Goal: Task Accomplishment & Management: Manage account settings

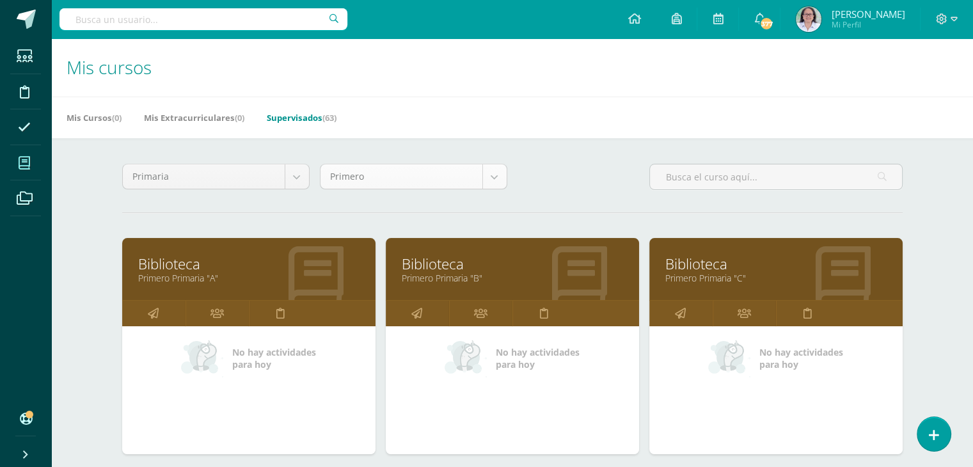
click at [493, 188] on div "Primero" at bounding box center [413, 177] width 187 height 26
click at [495, 177] on body "Estudiantes Disciplina Asistencia Mis cursos Archivos Soporte Ayuda Reportar un…" at bounding box center [486, 398] width 973 height 797
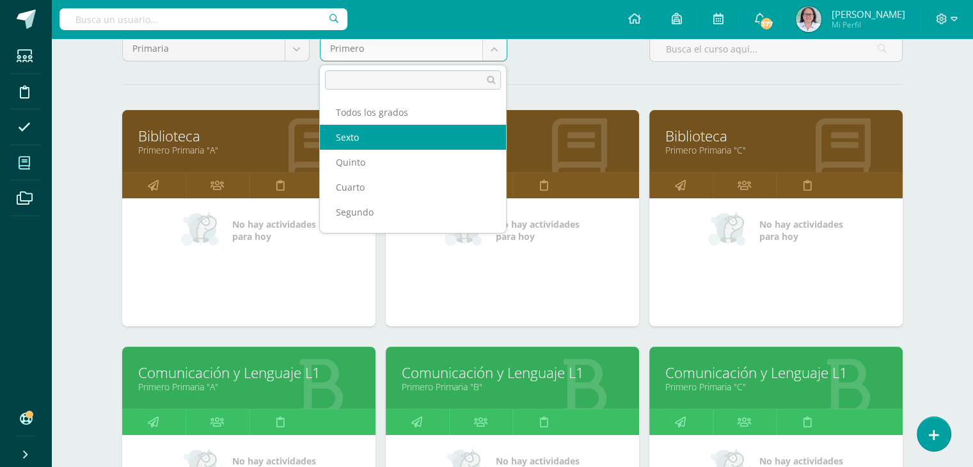
select select "17"
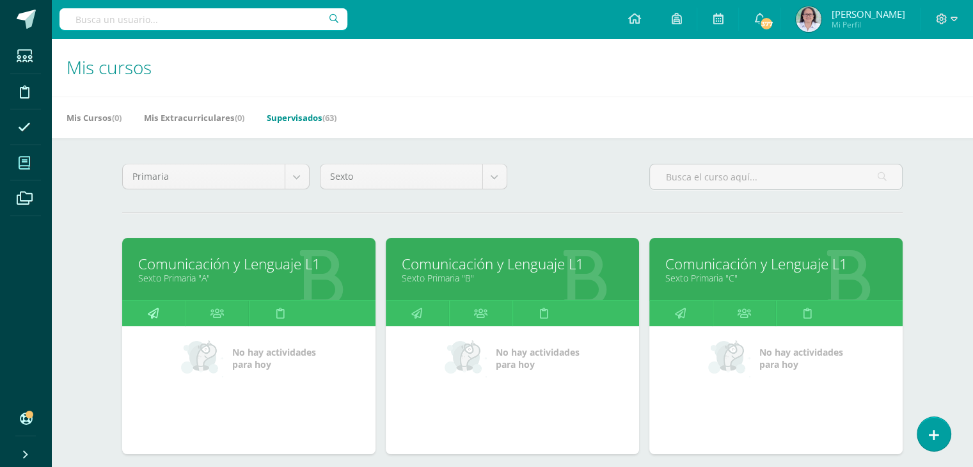
click at [148, 312] on icon at bounding box center [153, 313] width 11 height 25
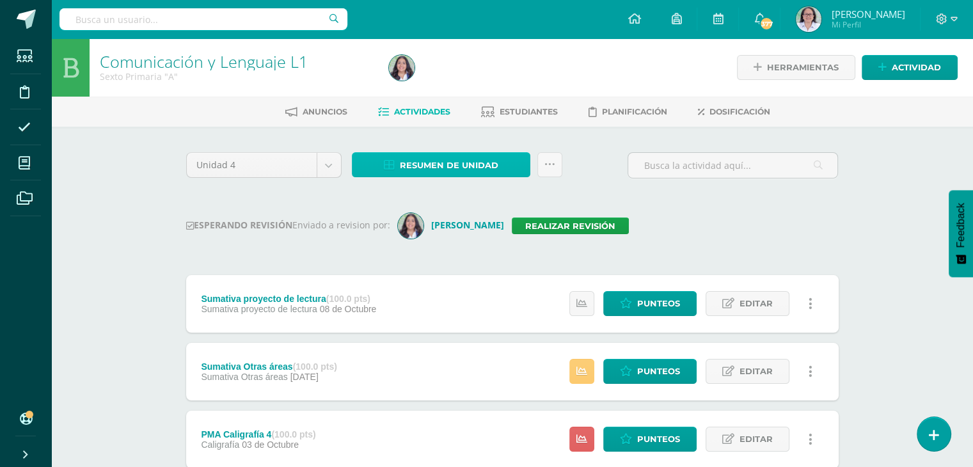
click at [431, 164] on span "Resumen de unidad" at bounding box center [449, 166] width 99 height 24
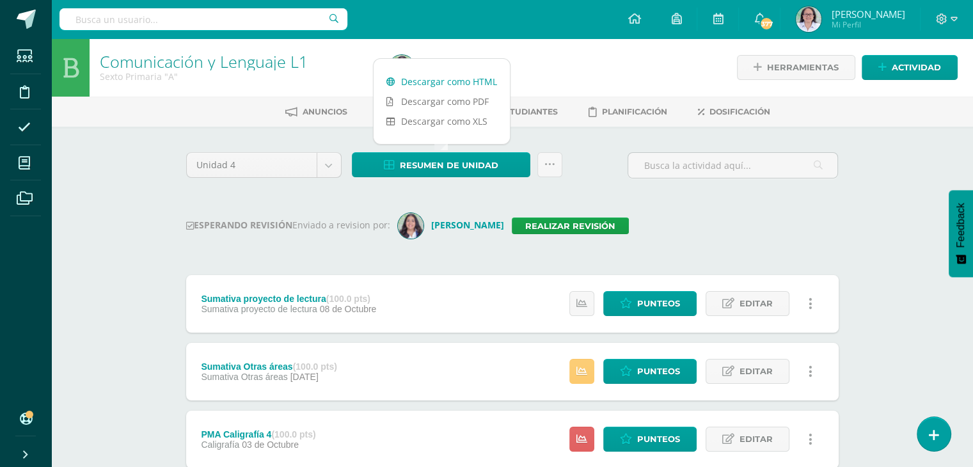
click at [457, 77] on link "Descargar como HTML" at bounding box center [442, 82] width 136 height 20
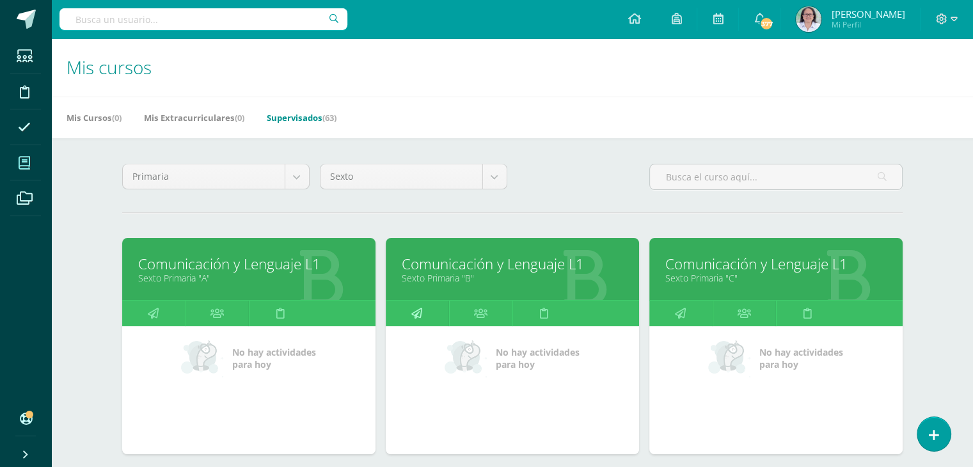
click at [409, 310] on link at bounding box center [417, 314] width 63 height 26
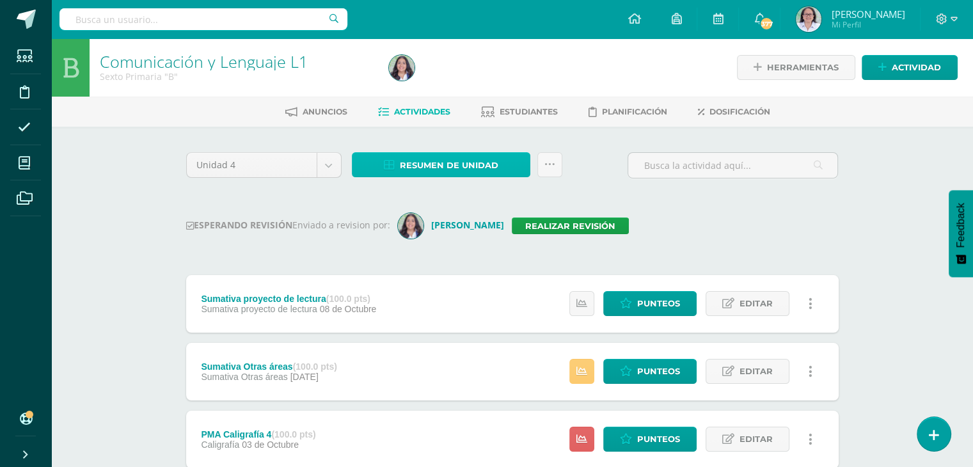
click at [438, 161] on span "Resumen de unidad" at bounding box center [449, 166] width 99 height 24
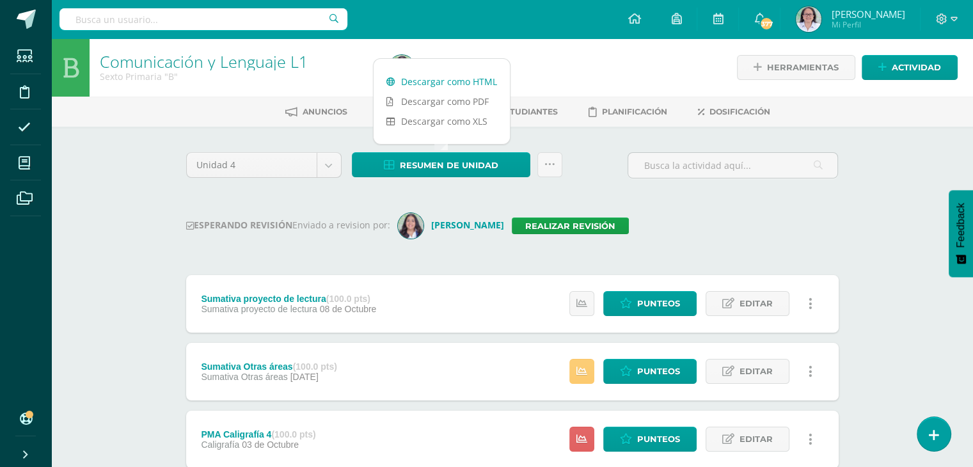
click at [440, 83] on link "Descargar como HTML" at bounding box center [442, 82] width 136 height 20
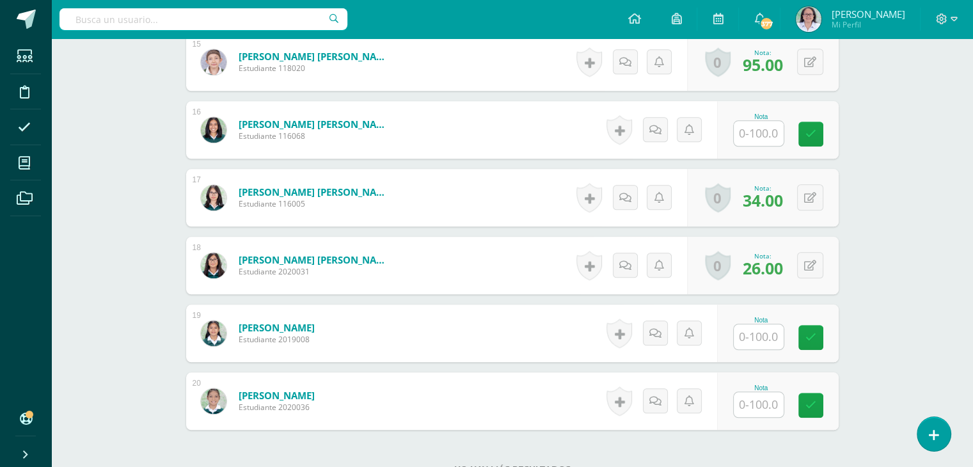
scroll to position [1364, 0]
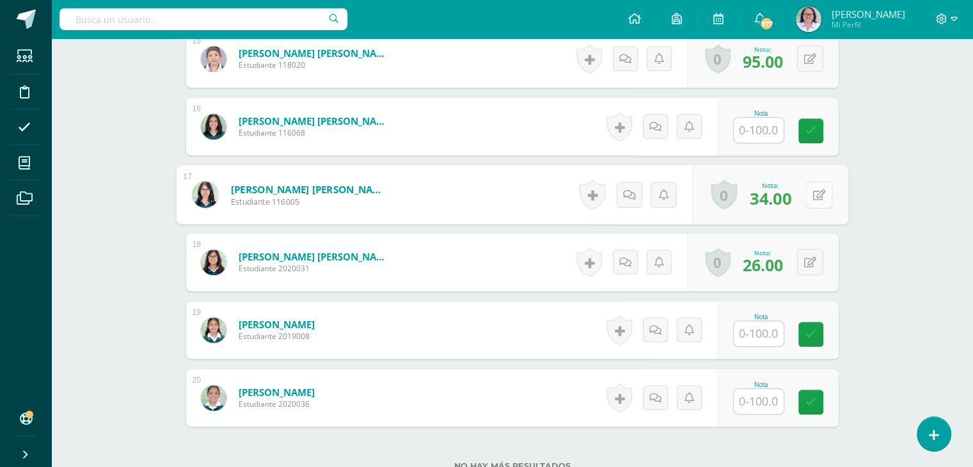
click at [812, 200] on button at bounding box center [818, 194] width 27 height 27
click at [783, 199] on icon at bounding box center [785, 198] width 12 height 11
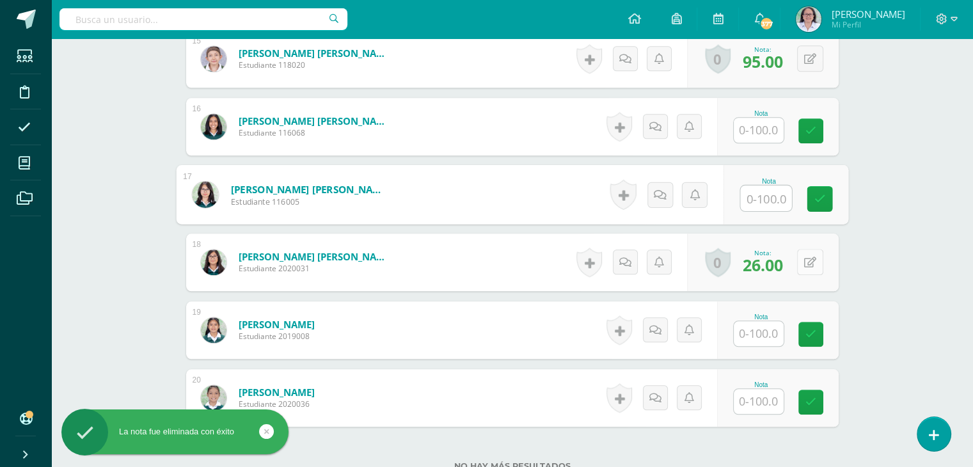
click at [808, 266] on button at bounding box center [810, 262] width 26 height 26
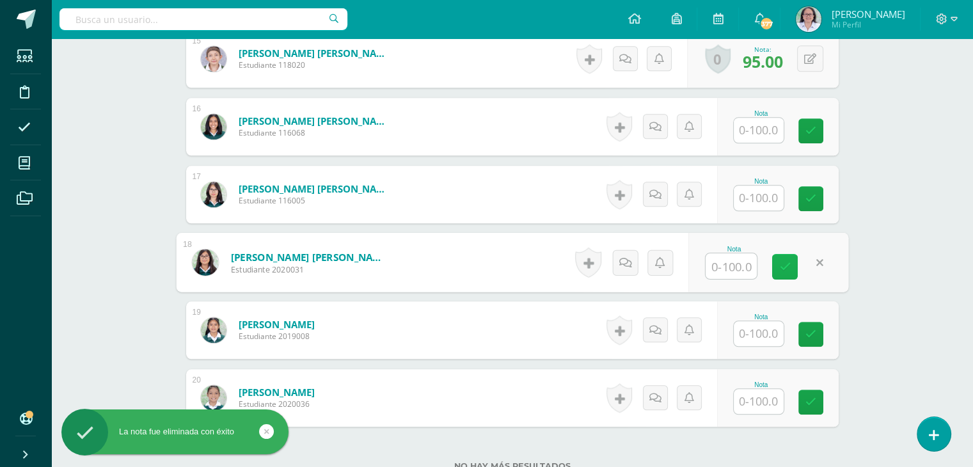
click at [781, 272] on link at bounding box center [785, 267] width 26 height 26
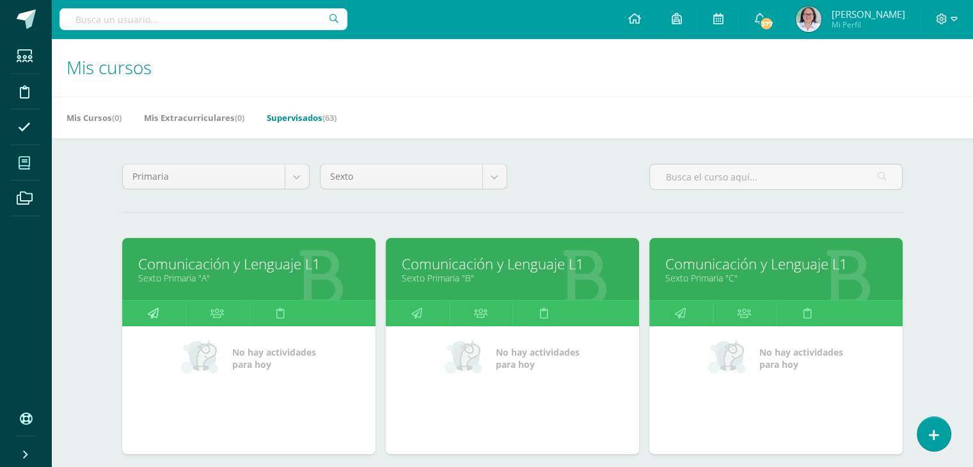
click at [143, 310] on link at bounding box center [153, 314] width 63 height 26
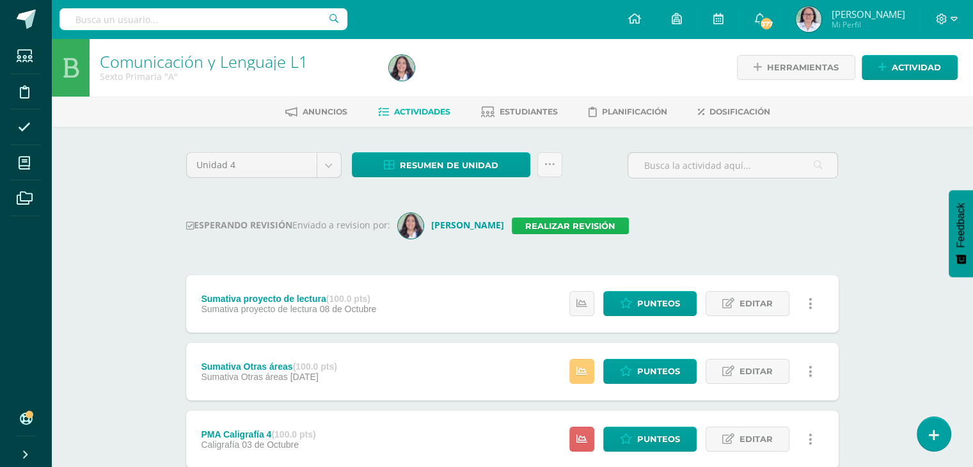
click at [579, 231] on link "Realizar revisión" at bounding box center [570, 226] width 117 height 17
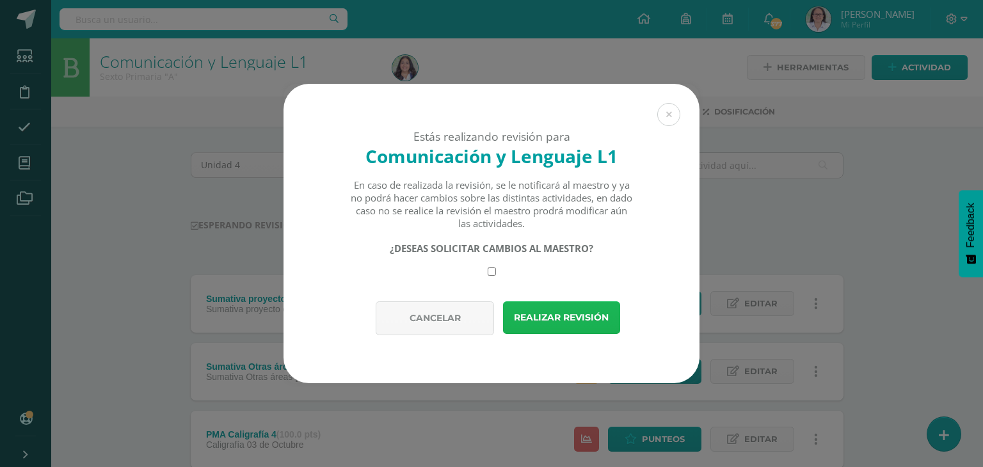
click at [553, 307] on button "Realizar revisión" at bounding box center [561, 317] width 117 height 33
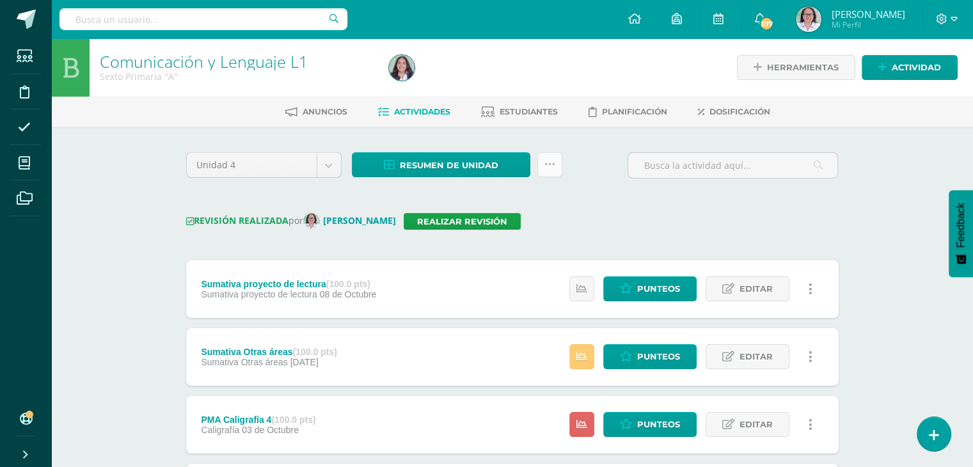
click at [553, 165] on icon at bounding box center [549, 164] width 11 height 11
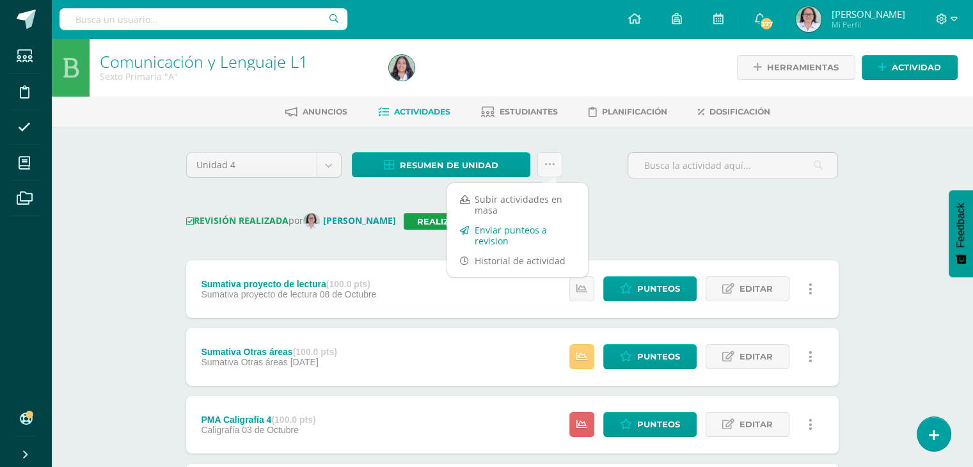
click at [500, 235] on link "Enviar punteos a revision" at bounding box center [517, 235] width 141 height 31
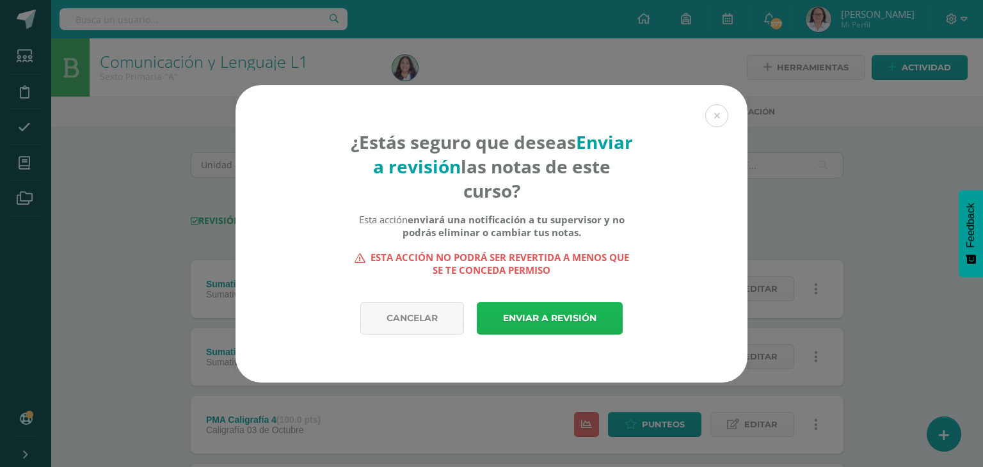
click at [575, 323] on link "Enviar a revisión" at bounding box center [550, 318] width 146 height 33
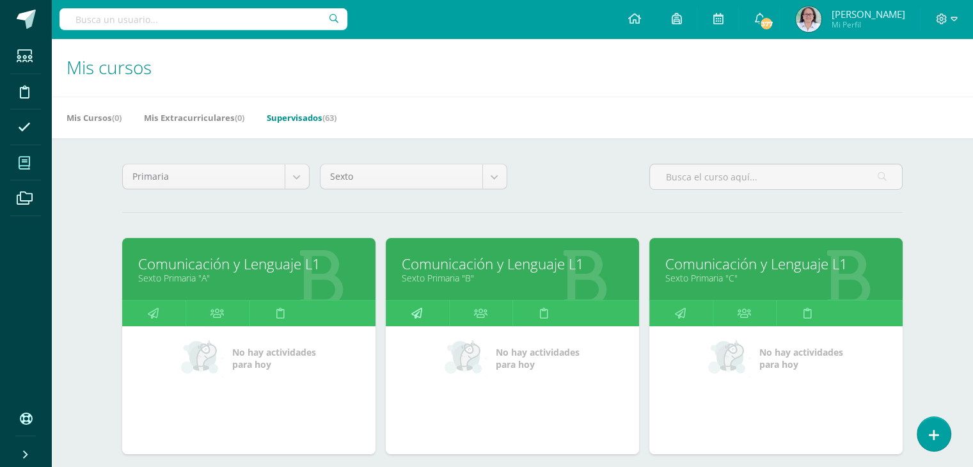
click at [422, 312] on link at bounding box center [417, 314] width 63 height 26
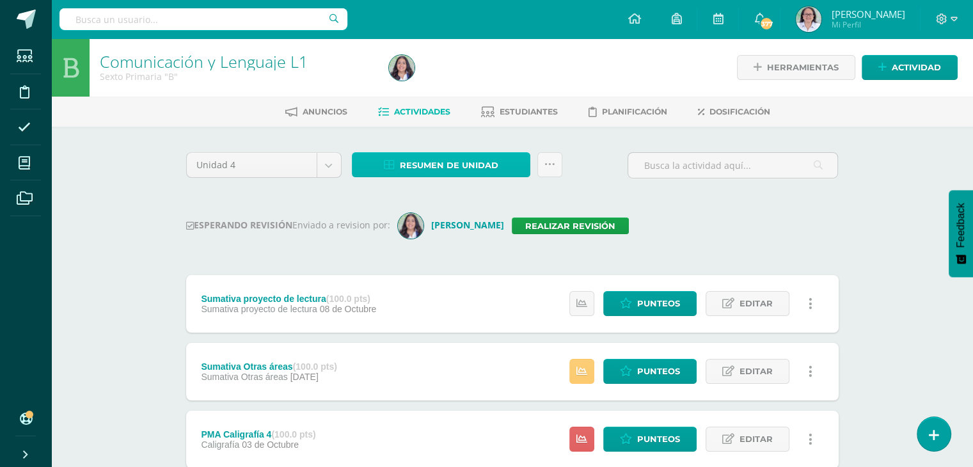
click at [439, 163] on span "Resumen de unidad" at bounding box center [449, 166] width 99 height 24
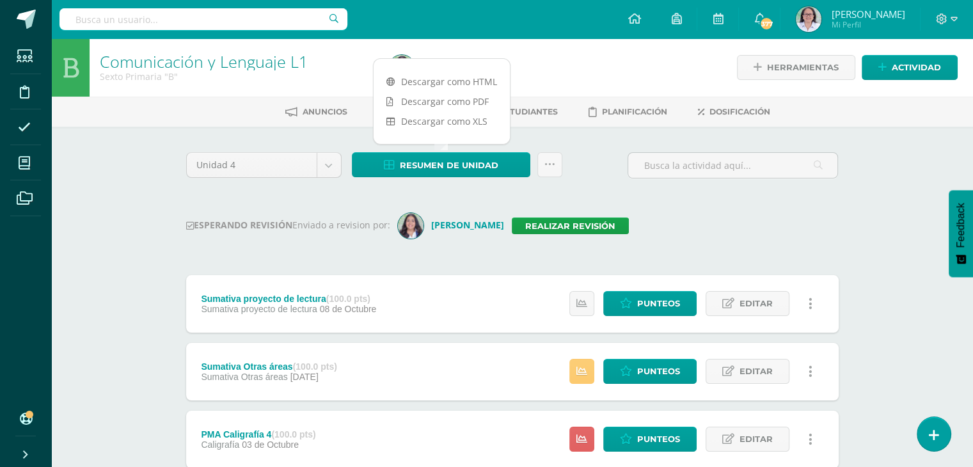
click at [760, 225] on div "ESPERANDO REVISIÓN Enviado a revision por: Lourdes Pacheco Realizar revisión" at bounding box center [512, 226] width 653 height 26
click at [586, 213] on div "ESPERANDO REVISIÓN Enviado a revision por: Lourdes Pacheco Realizar revisión" at bounding box center [512, 226] width 653 height 26
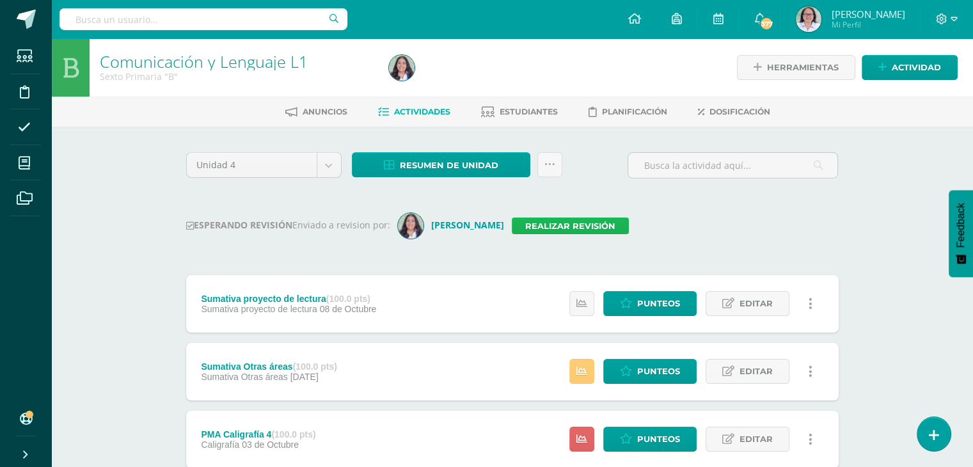
click at [582, 223] on link "Realizar revisión" at bounding box center [570, 226] width 117 height 17
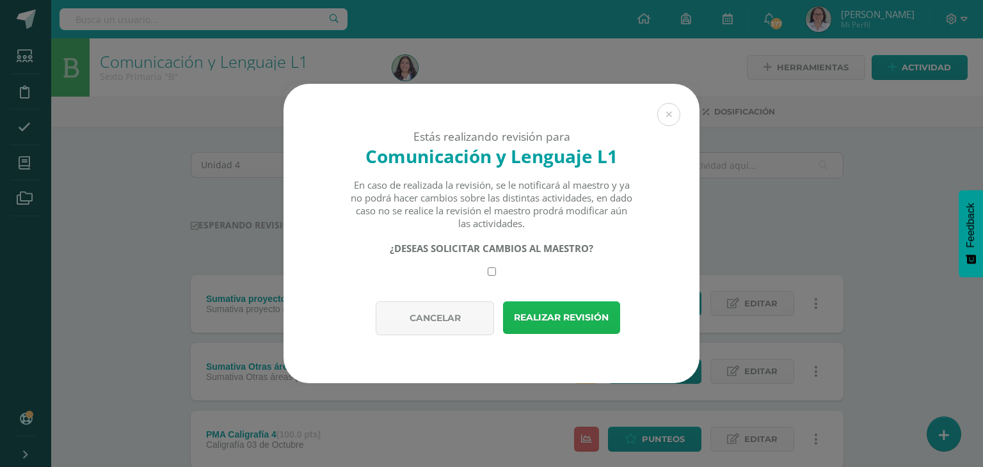
click at [564, 308] on button "Realizar revisión" at bounding box center [561, 317] width 117 height 33
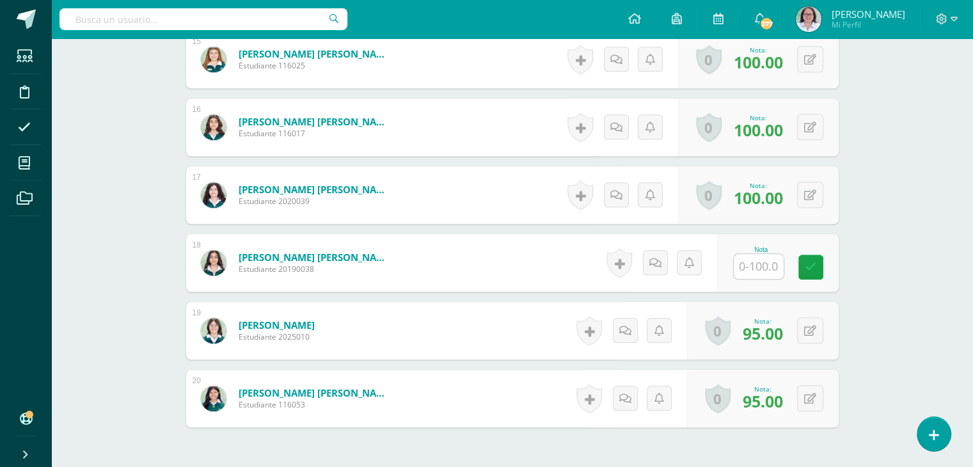
scroll to position [1364, 0]
click at [765, 265] on input "text" at bounding box center [765, 266] width 51 height 26
type input "100"
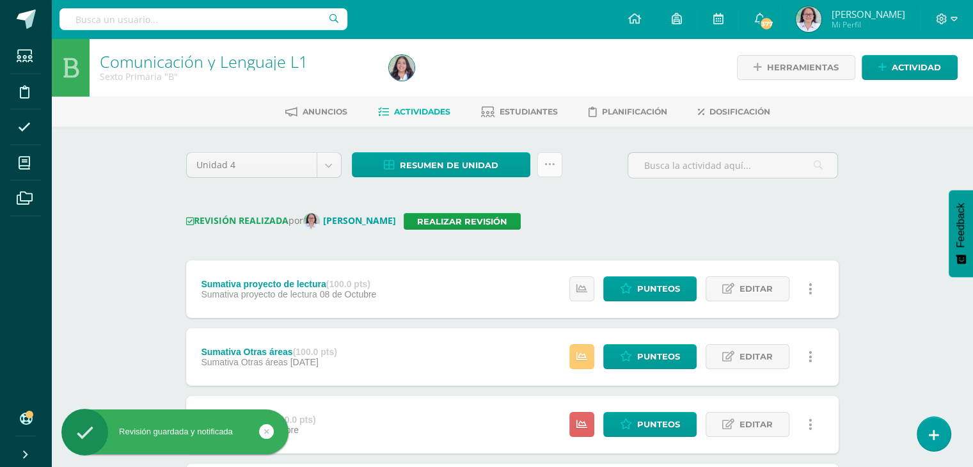
click at [550, 170] on icon at bounding box center [549, 164] width 11 height 11
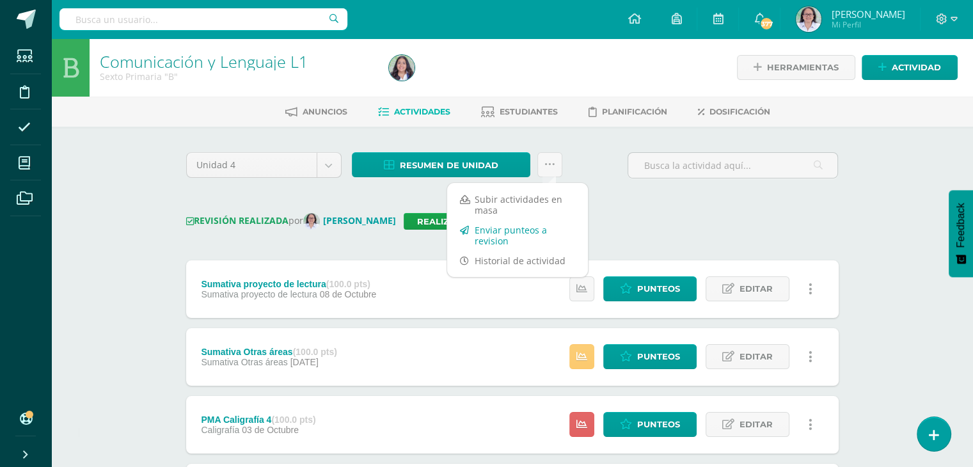
click at [499, 240] on link "Enviar punteos a revision" at bounding box center [517, 235] width 141 height 31
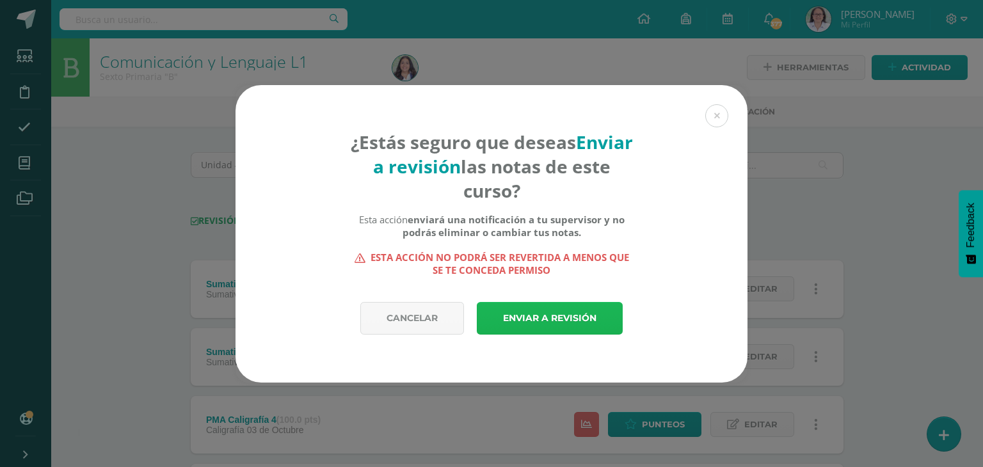
click at [557, 318] on link "Enviar a revisión" at bounding box center [550, 318] width 146 height 33
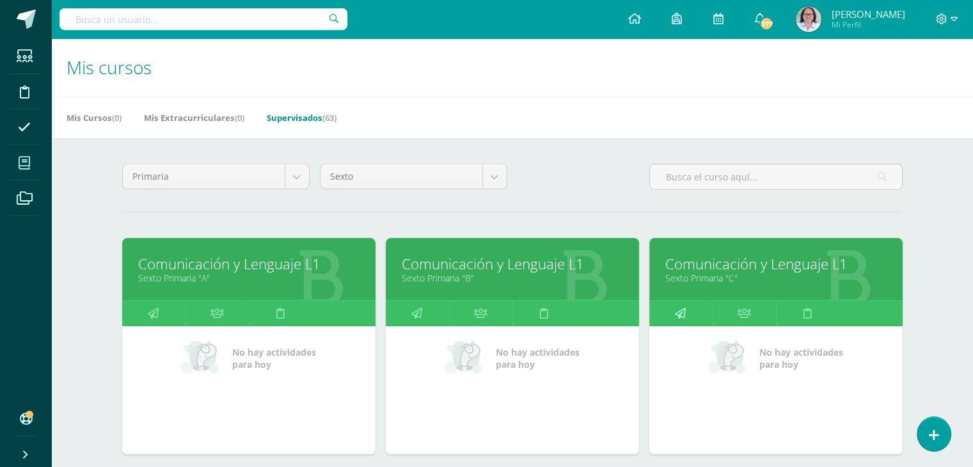
click at [678, 311] on icon at bounding box center [680, 313] width 11 height 25
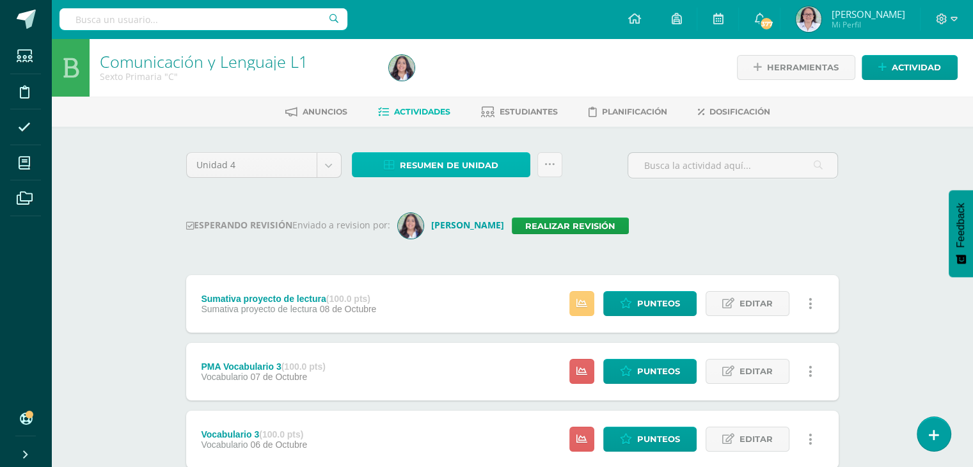
click at [442, 163] on span "Resumen de unidad" at bounding box center [449, 166] width 99 height 24
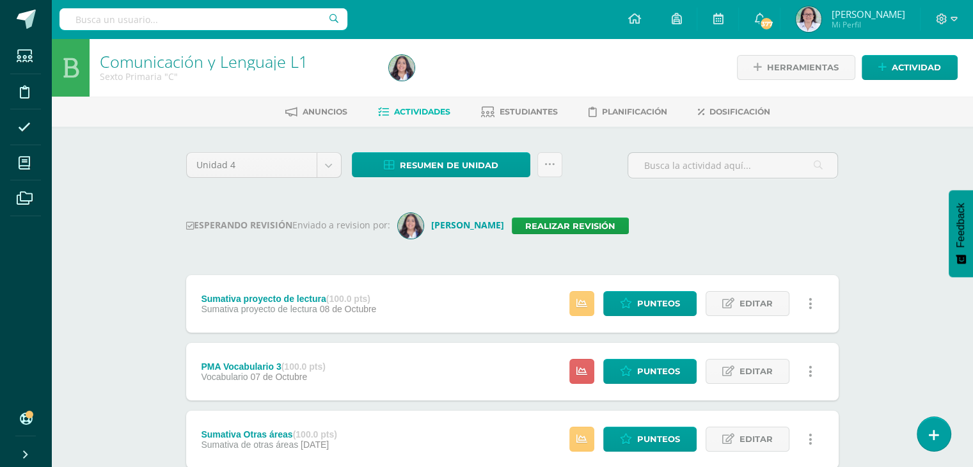
click at [814, 369] on link at bounding box center [810, 371] width 25 height 25
click at [772, 448] on link "Eliminar" at bounding box center [787, 453] width 131 height 20
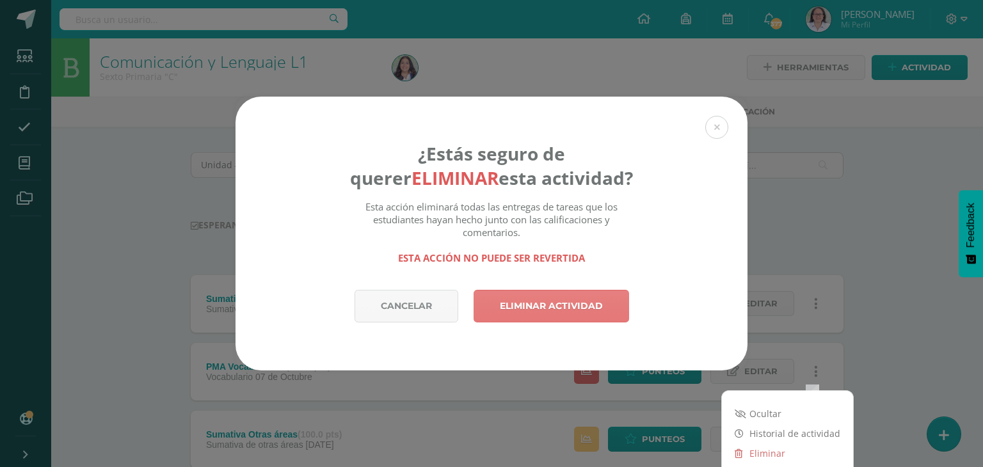
click at [526, 302] on link "Eliminar actividad" at bounding box center [550, 306] width 155 height 33
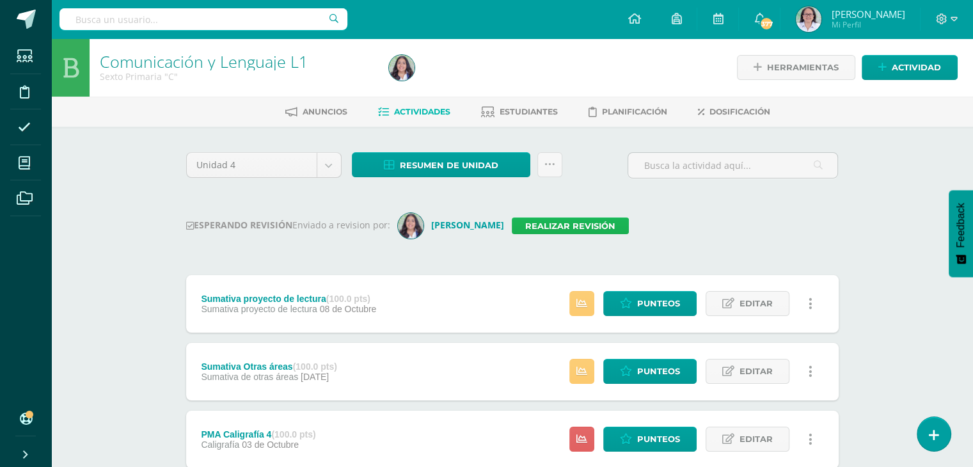
click at [567, 226] on link "Realizar revisión" at bounding box center [570, 226] width 117 height 17
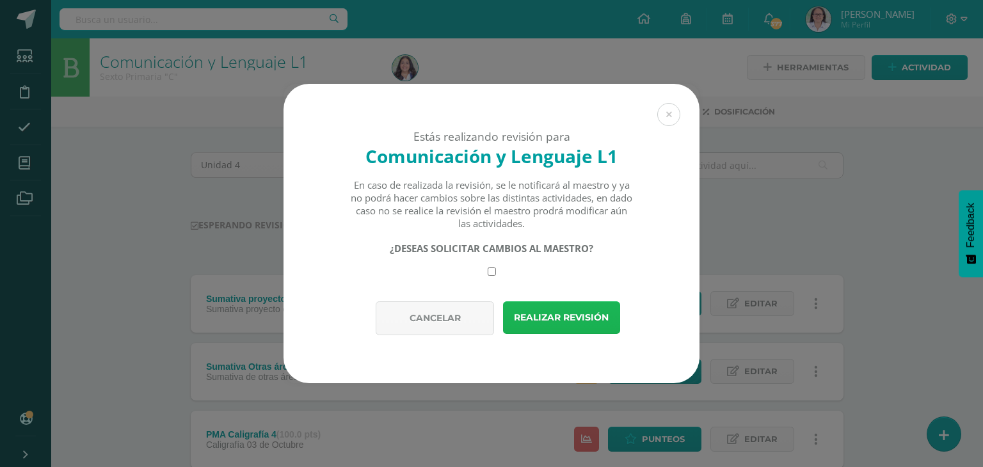
click at [564, 316] on button "Realizar revisión" at bounding box center [561, 317] width 117 height 33
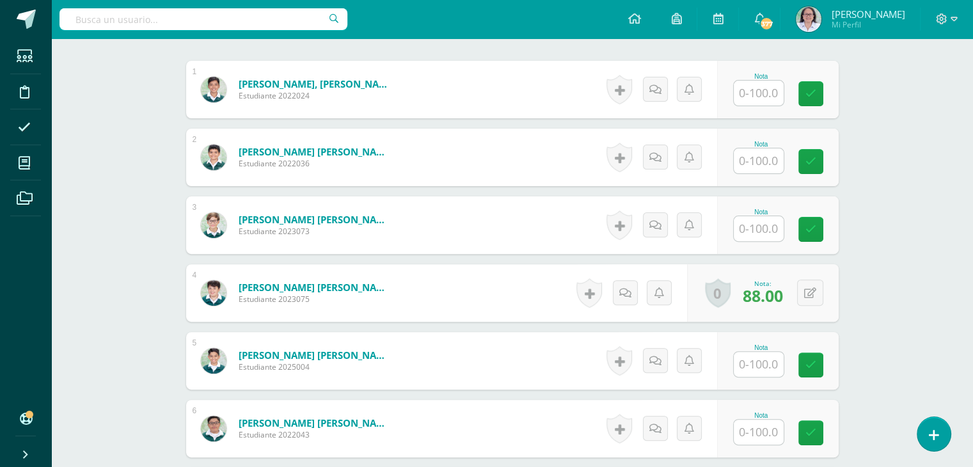
scroll to position [384, 0]
click at [807, 296] on button at bounding box center [810, 293] width 26 height 26
click at [794, 296] on link at bounding box center [785, 298] width 26 height 26
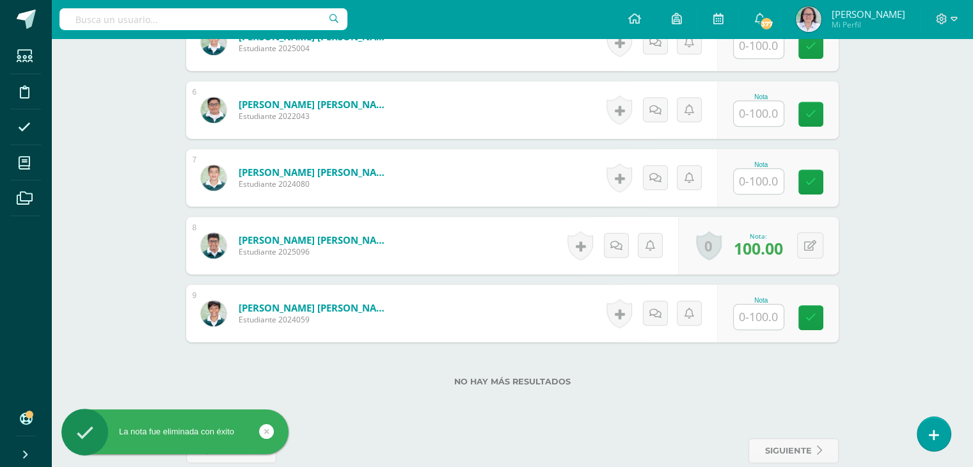
scroll to position [704, 0]
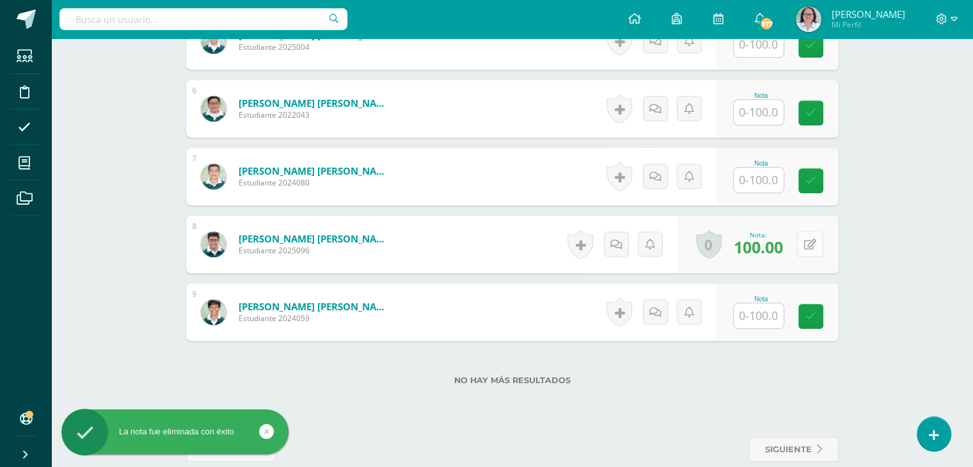
click at [815, 242] on icon at bounding box center [810, 244] width 12 height 11
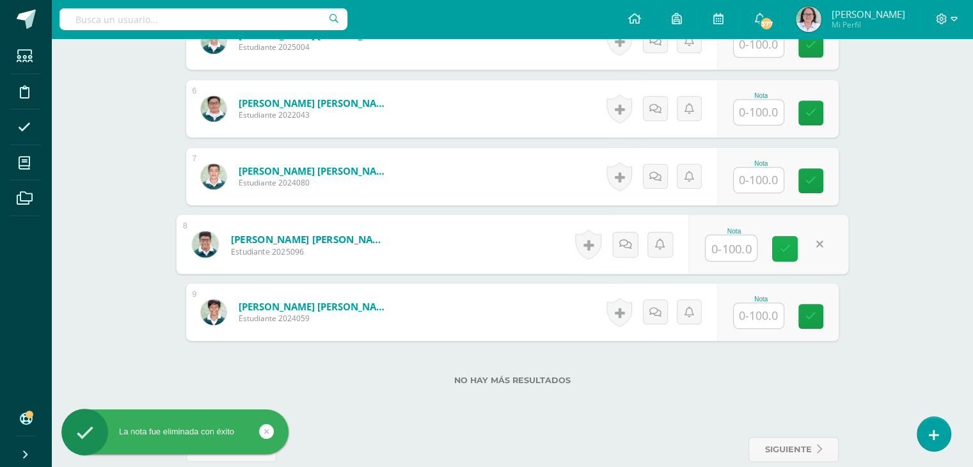
click at [790, 250] on link at bounding box center [785, 249] width 26 height 26
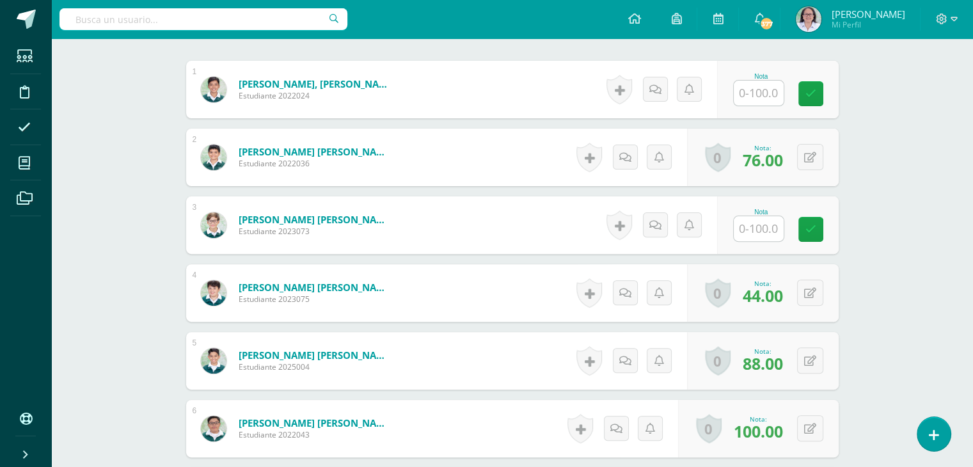
scroll to position [384, 0]
click at [815, 363] on icon at bounding box center [810, 361] width 12 height 11
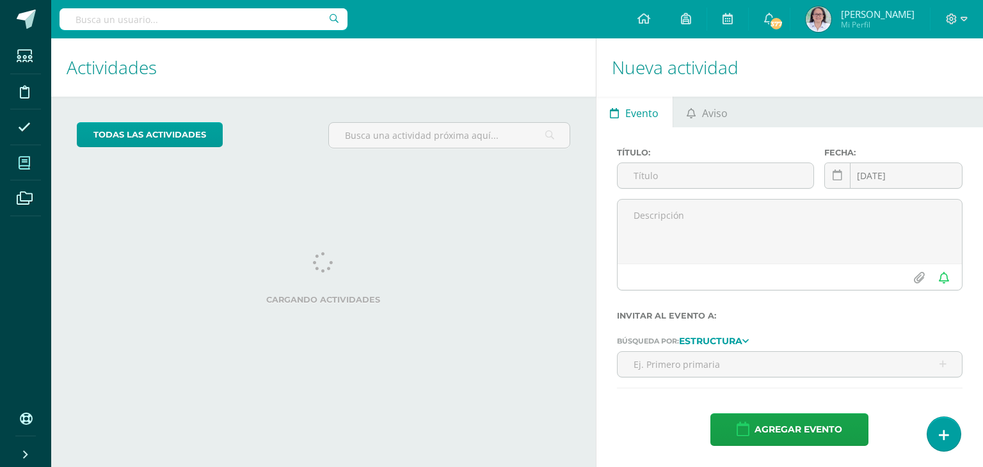
click at [22, 170] on span at bounding box center [24, 162] width 29 height 29
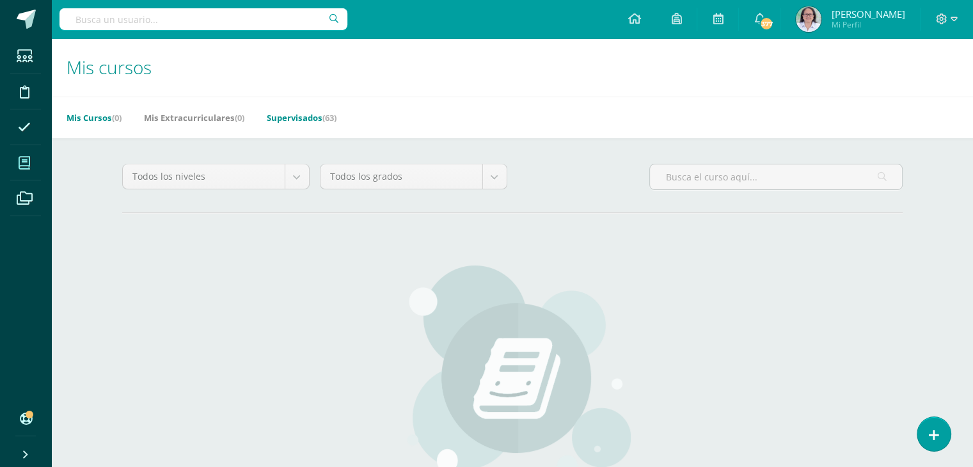
click at [297, 122] on link "Supervisados (63)" at bounding box center [302, 117] width 70 height 20
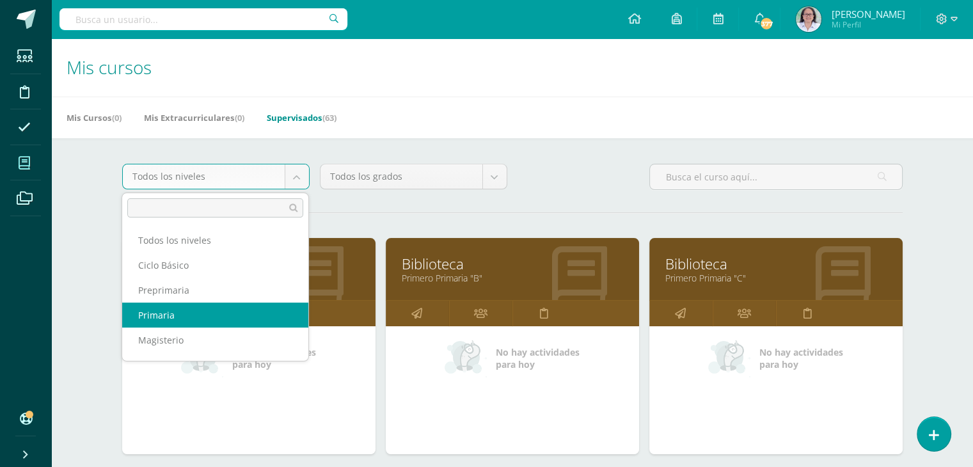
select select "6"
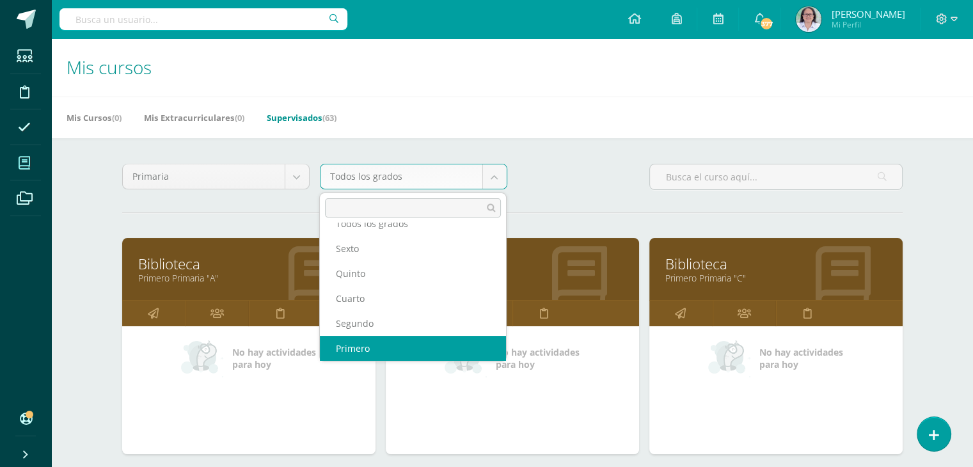
scroll to position [41, 0]
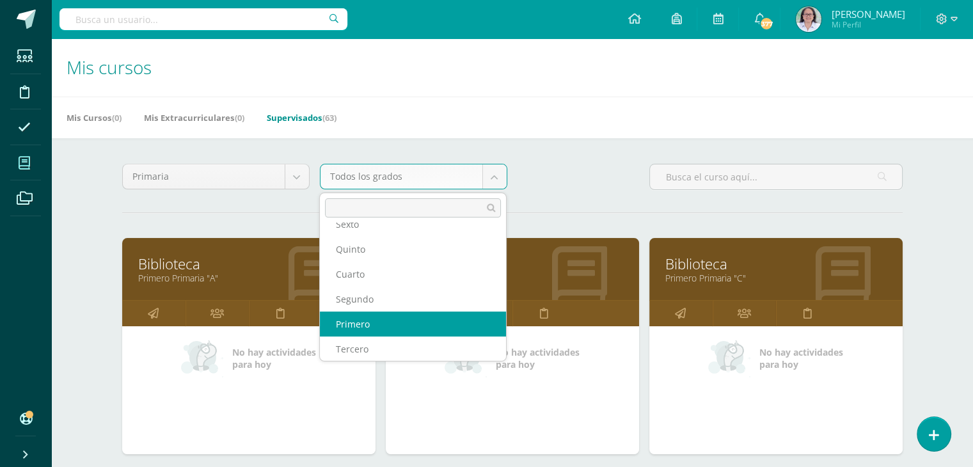
select select "12"
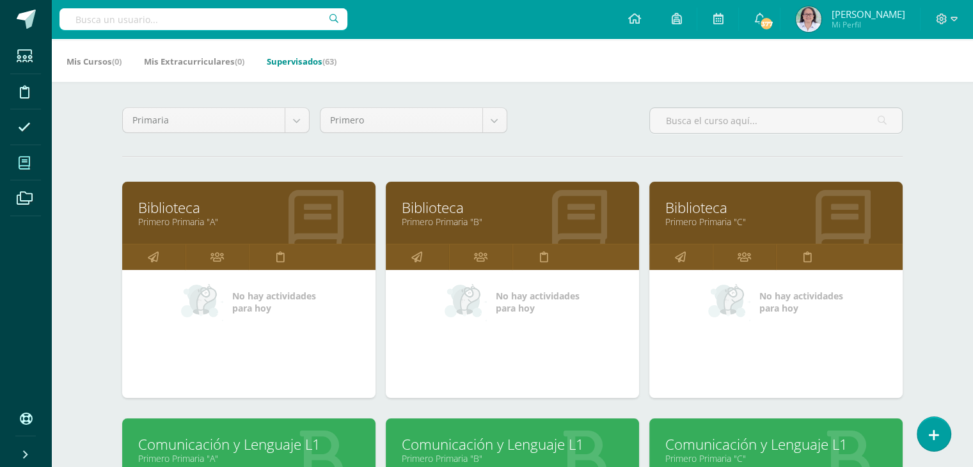
scroll to position [192, 0]
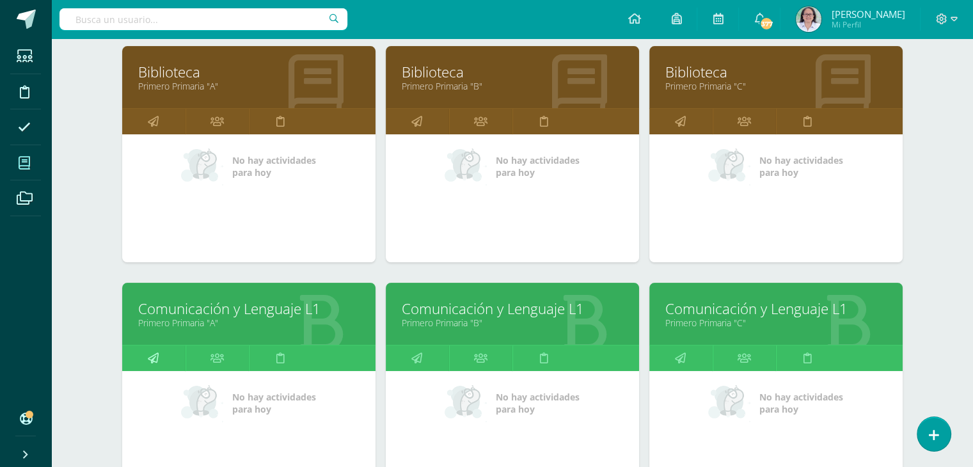
click at [153, 356] on icon at bounding box center [153, 357] width 11 height 25
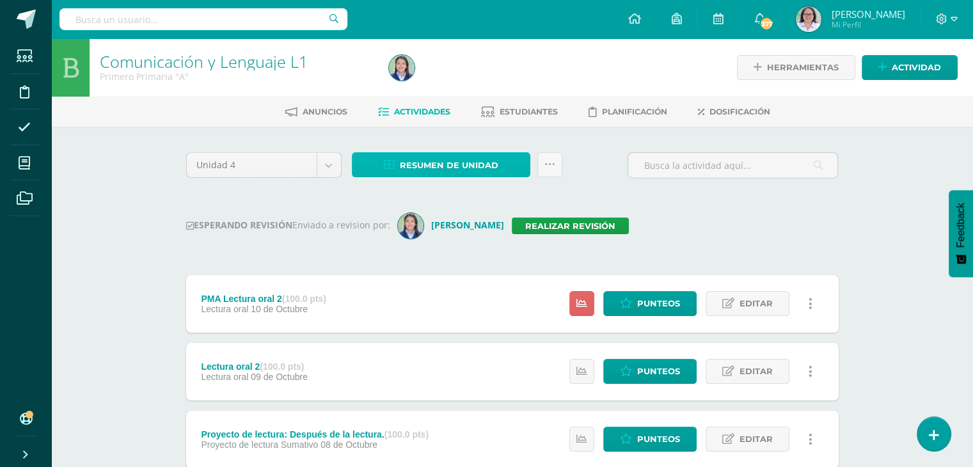
click at [443, 168] on span "Resumen de unidad" at bounding box center [449, 166] width 99 height 24
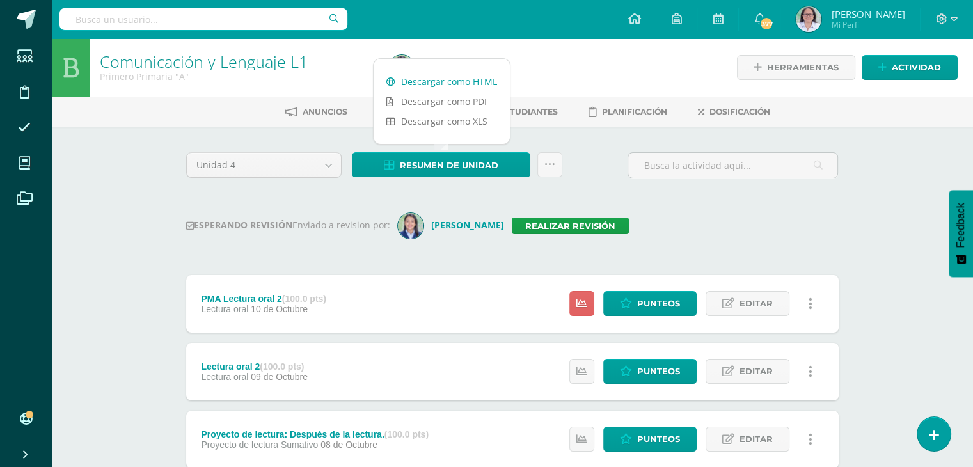
click at [447, 83] on link "Descargar como HTML" at bounding box center [442, 82] width 136 height 20
click at [590, 227] on link "Realizar revisión" at bounding box center [570, 226] width 117 height 17
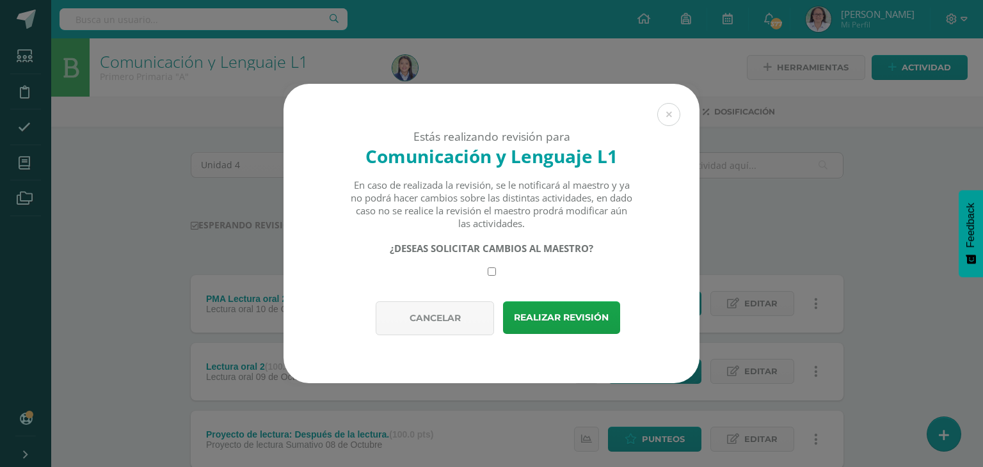
click at [569, 335] on div "Realizar revisión" at bounding box center [554, 318] width 127 height 34
click at [568, 322] on button "Realizar revisión" at bounding box center [561, 317] width 117 height 33
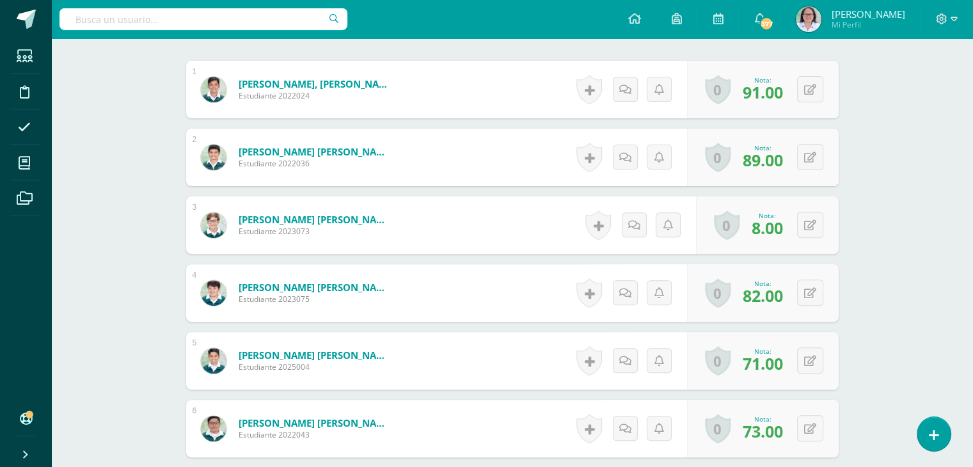
scroll to position [397, 0]
click at [814, 225] on icon at bounding box center [819, 224] width 13 height 11
type input "80"
click at [781, 234] on link at bounding box center [785, 229] width 26 height 26
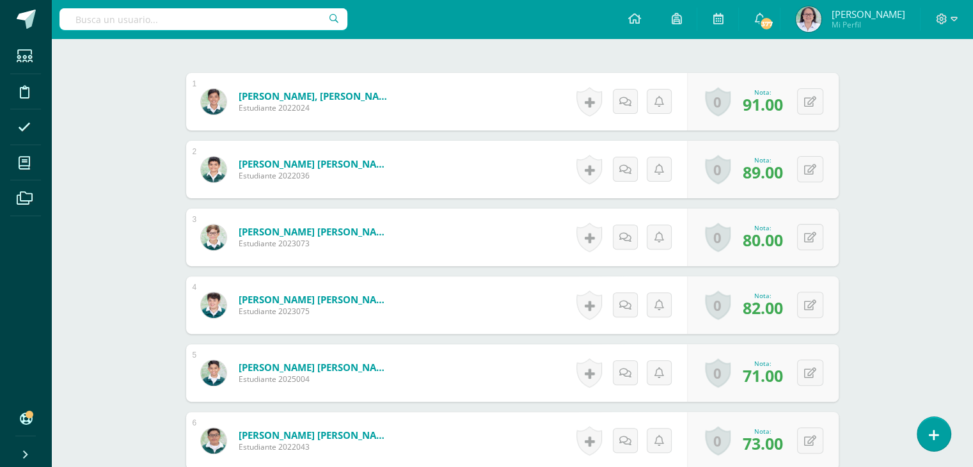
scroll to position [384, 0]
click at [816, 239] on button at bounding box center [818, 237] width 27 height 27
type input "82"
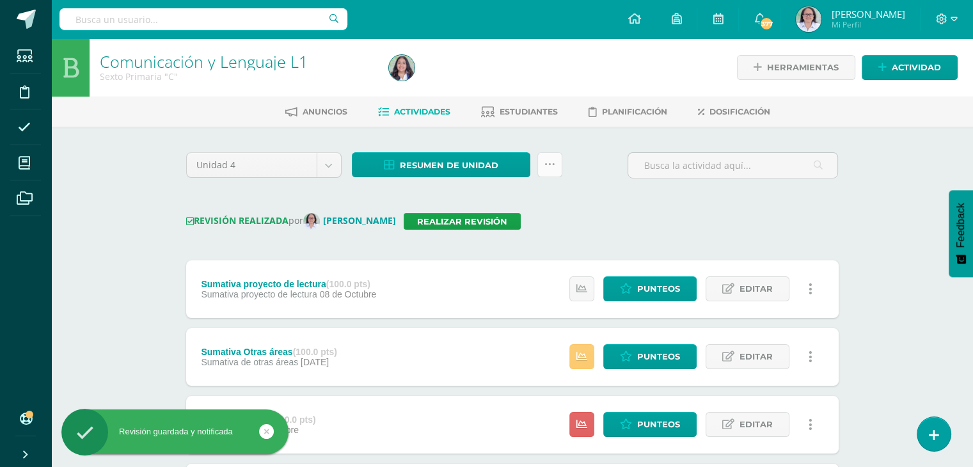
click at [552, 170] on icon at bounding box center [549, 164] width 11 height 11
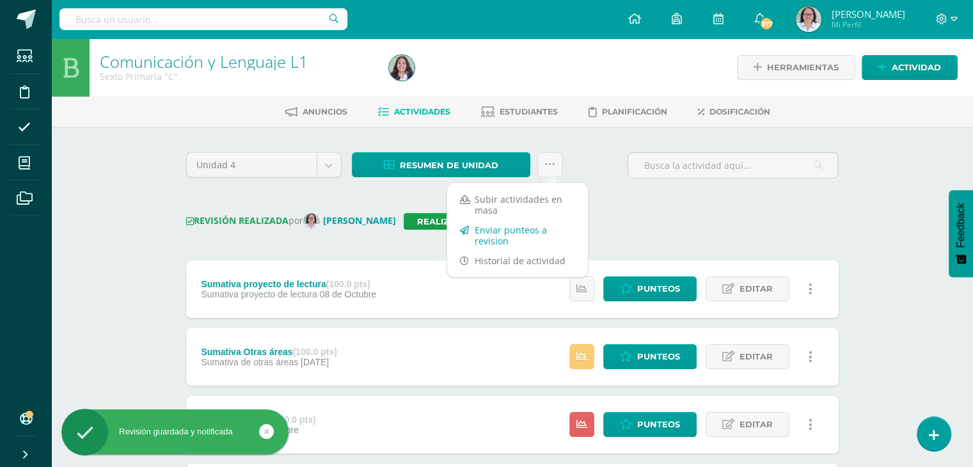
click at [493, 239] on link "Enviar punteos a revision" at bounding box center [517, 235] width 141 height 31
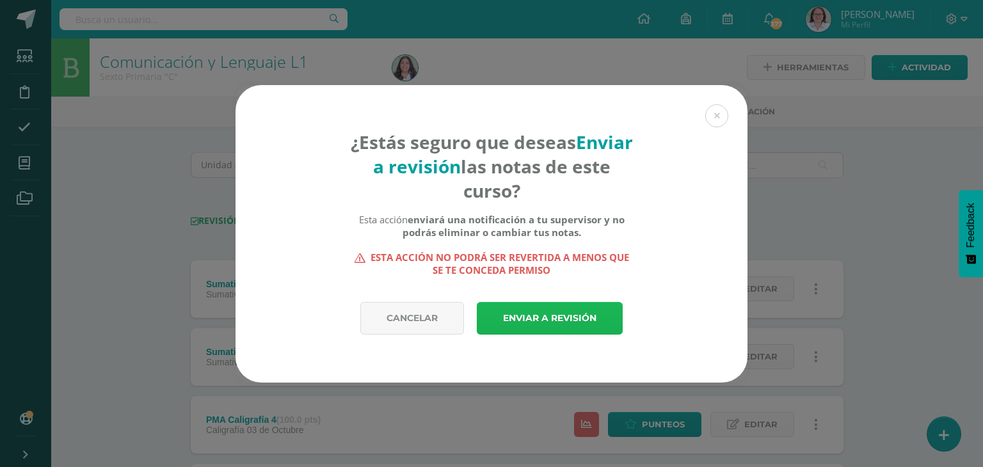
click at [539, 322] on link "Enviar a revisión" at bounding box center [550, 318] width 146 height 33
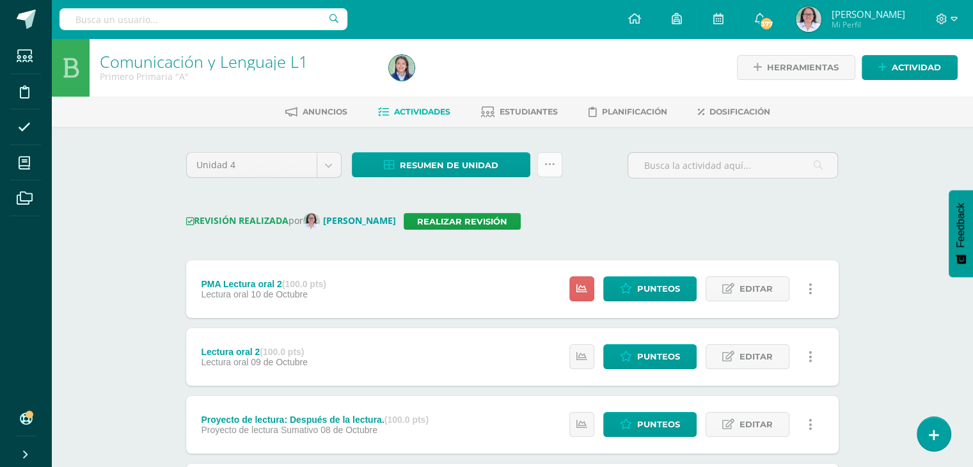
click at [546, 170] on link at bounding box center [549, 164] width 25 height 25
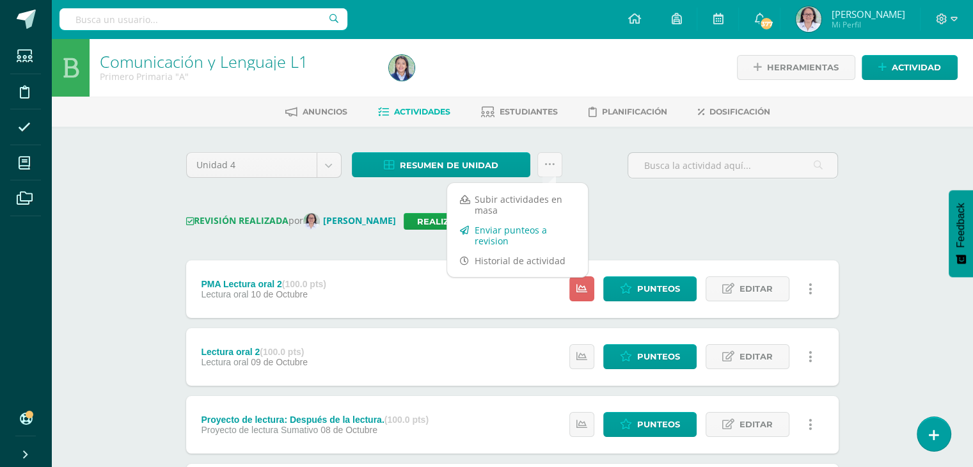
click at [496, 237] on link "Enviar punteos a revision" at bounding box center [517, 235] width 141 height 31
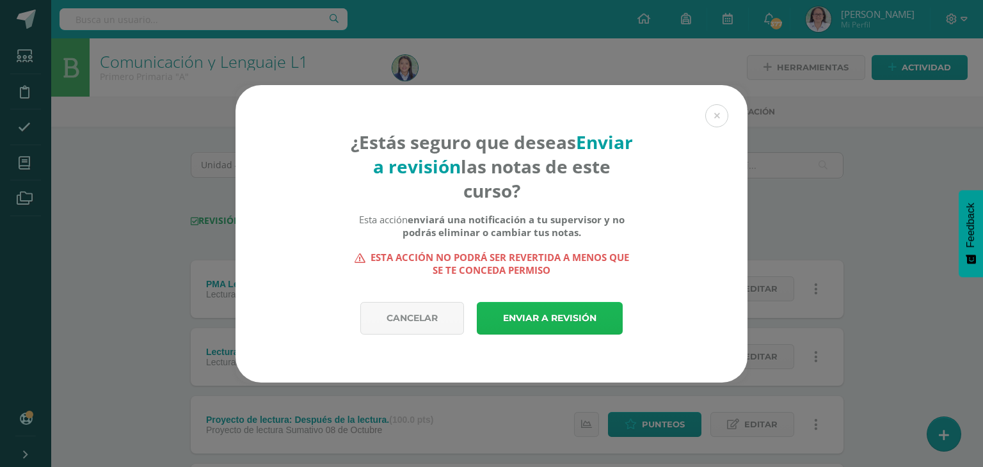
click at [563, 318] on link "Enviar a revisión" at bounding box center [550, 318] width 146 height 33
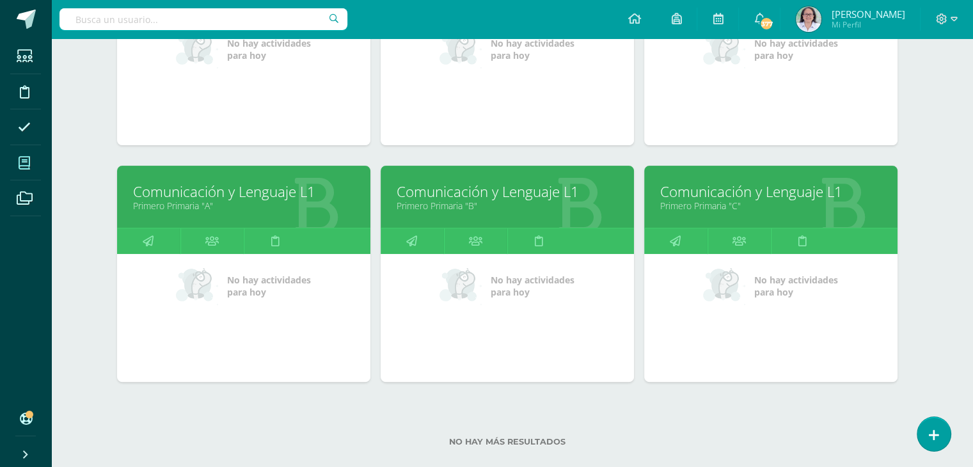
scroll to position [320, 5]
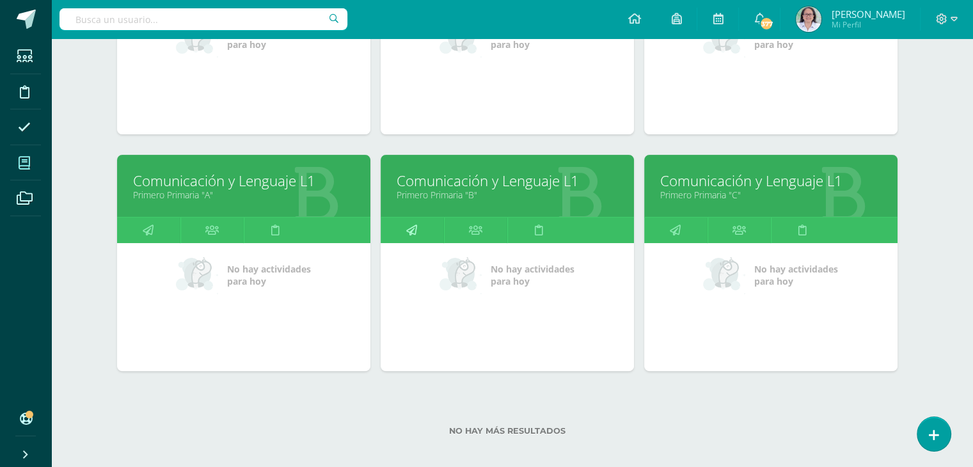
click at [436, 226] on link at bounding box center [412, 231] width 63 height 26
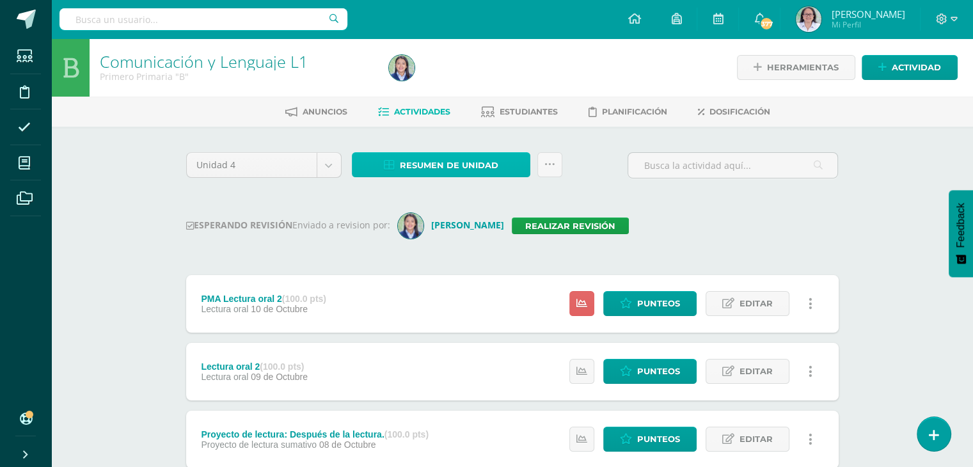
click at [445, 167] on span "Resumen de unidad" at bounding box center [449, 166] width 99 height 24
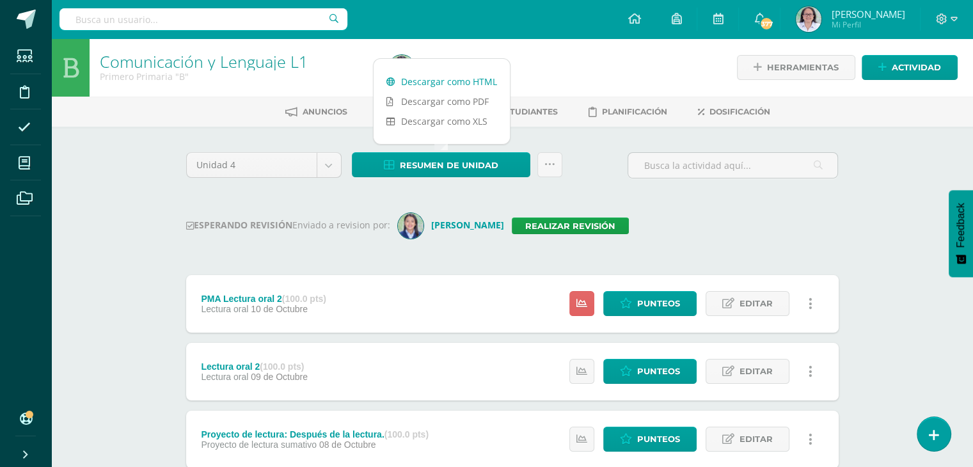
click at [445, 78] on link "Descargar como HTML" at bounding box center [442, 82] width 136 height 20
click at [589, 223] on link "Realizar revisión" at bounding box center [570, 226] width 117 height 17
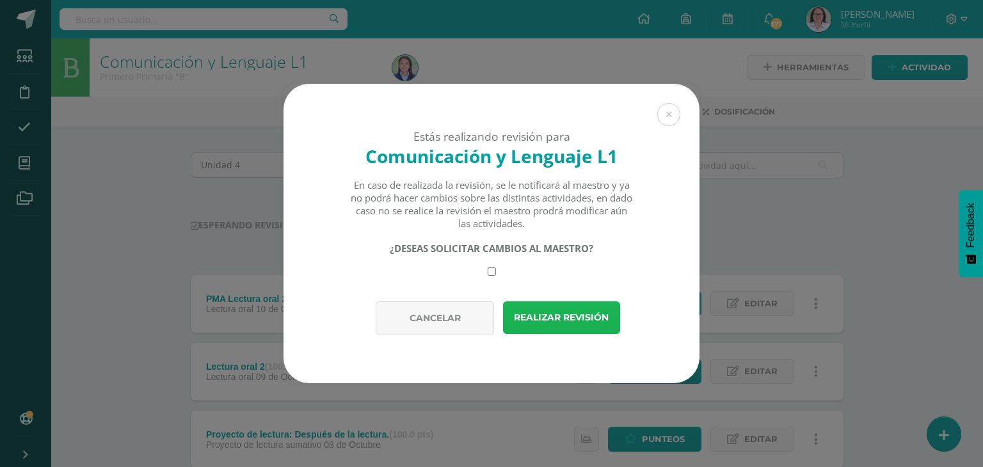
click at [570, 318] on button "Realizar revisión" at bounding box center [561, 317] width 117 height 33
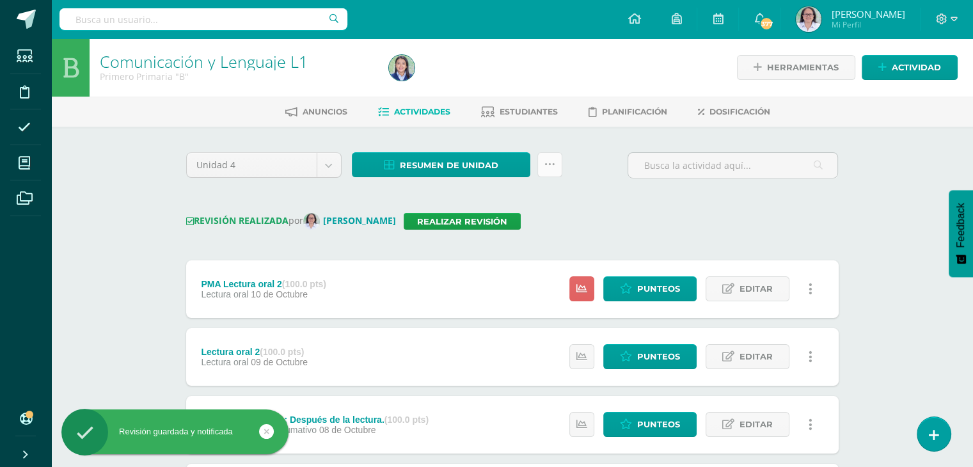
click at [552, 165] on icon at bounding box center [549, 164] width 11 height 11
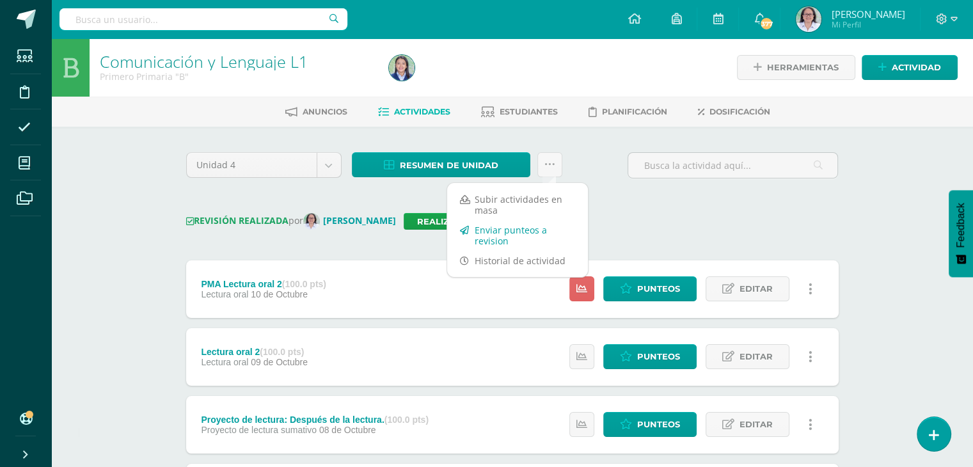
click at [509, 239] on link "Enviar punteos a revision" at bounding box center [517, 235] width 141 height 31
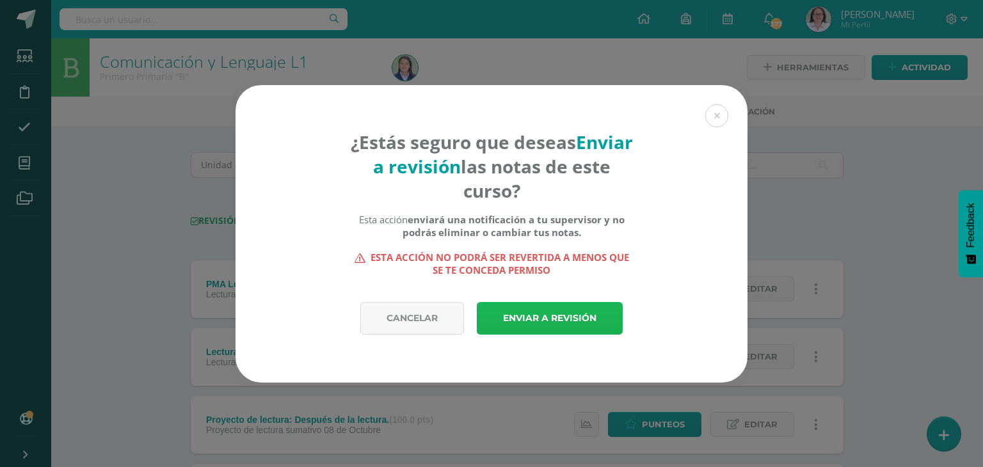
click at [528, 315] on link "Enviar a revisión" at bounding box center [550, 318] width 146 height 33
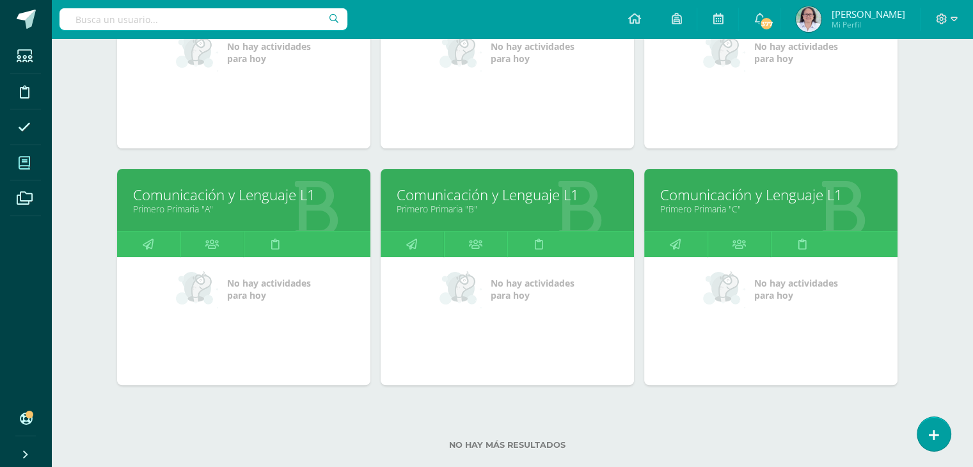
scroll to position [320, 5]
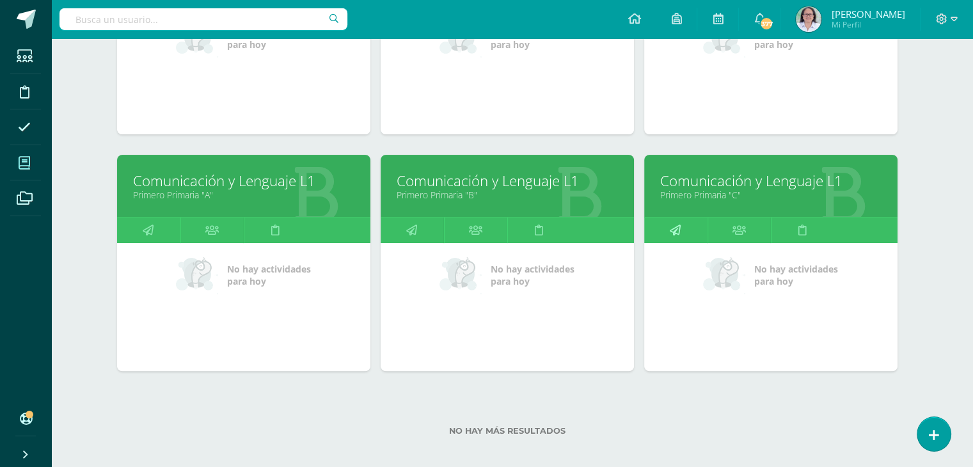
click at [676, 228] on icon at bounding box center [675, 230] width 11 height 25
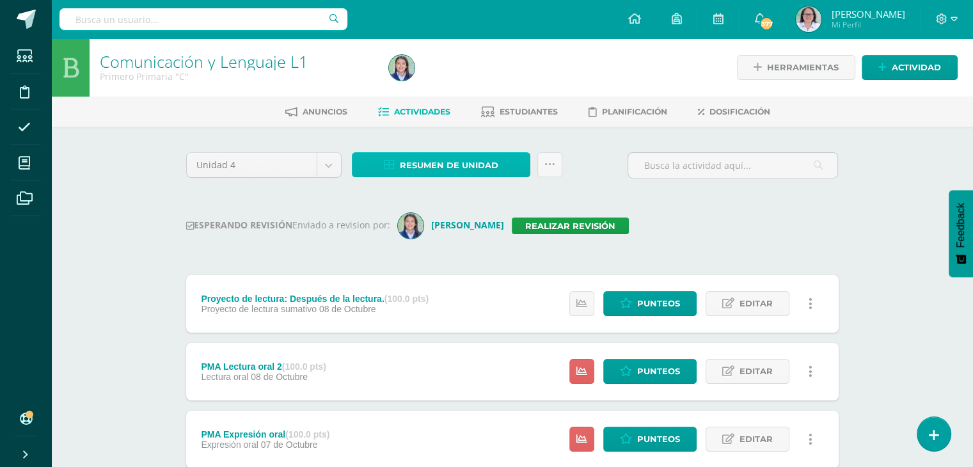
click at [430, 167] on span "Resumen de unidad" at bounding box center [449, 166] width 99 height 24
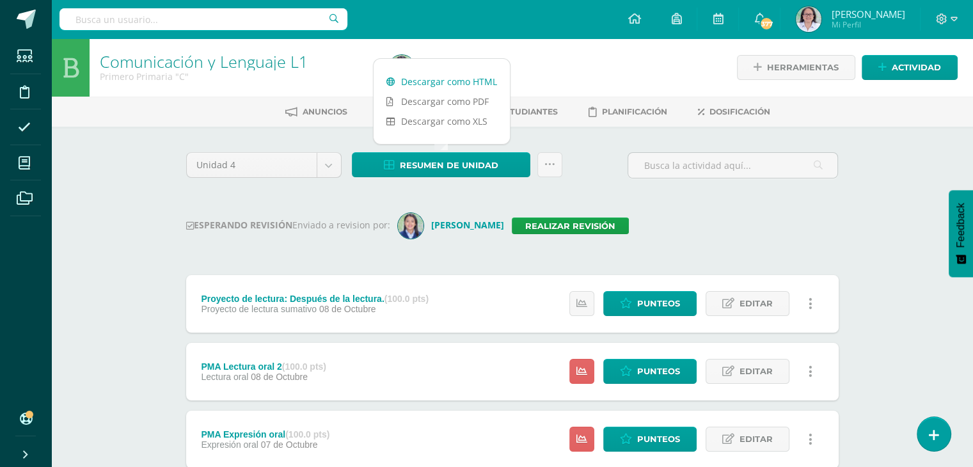
click at [453, 84] on link "Descargar como HTML" at bounding box center [442, 82] width 136 height 20
click at [592, 228] on link "Realizar revisión" at bounding box center [570, 226] width 117 height 17
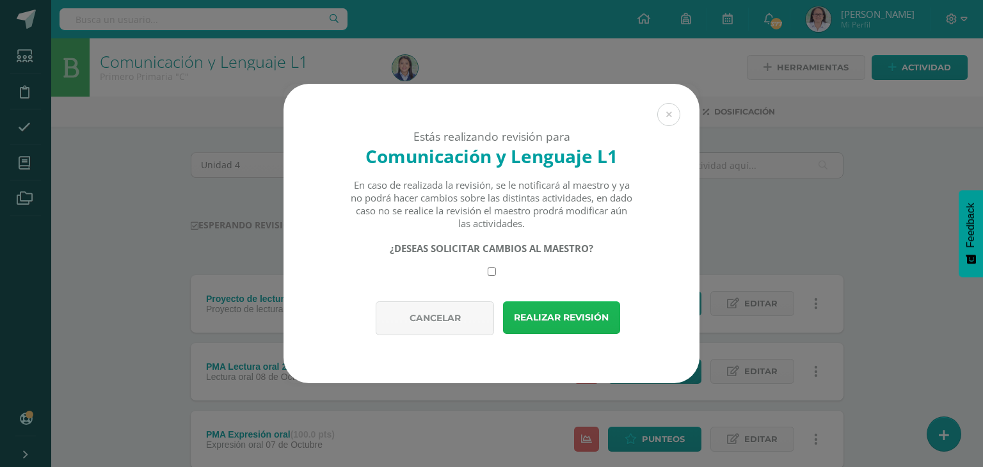
click at [559, 317] on button "Realizar revisión" at bounding box center [561, 317] width 117 height 33
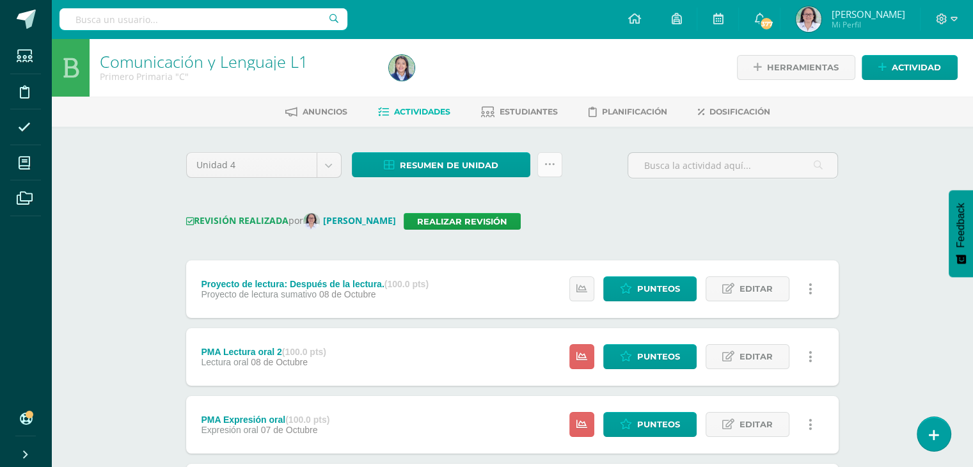
click at [550, 166] on icon at bounding box center [549, 164] width 11 height 11
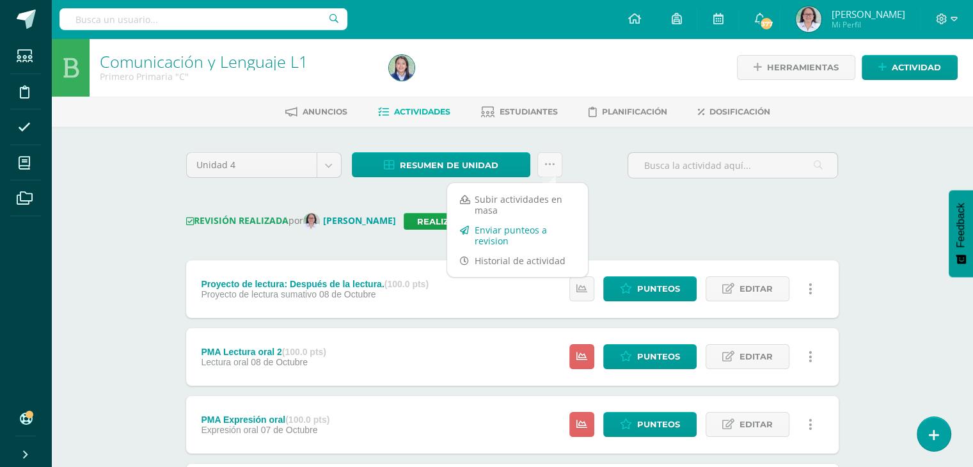
click at [494, 238] on link "Enviar punteos a revision" at bounding box center [517, 235] width 141 height 31
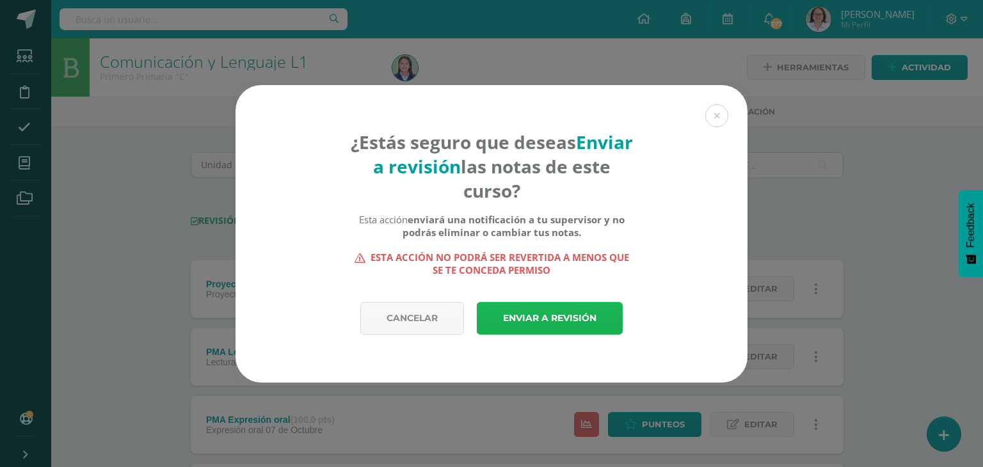
click at [568, 313] on link "Enviar a revisión" at bounding box center [550, 318] width 146 height 33
